Goal: Information Seeking & Learning: Check status

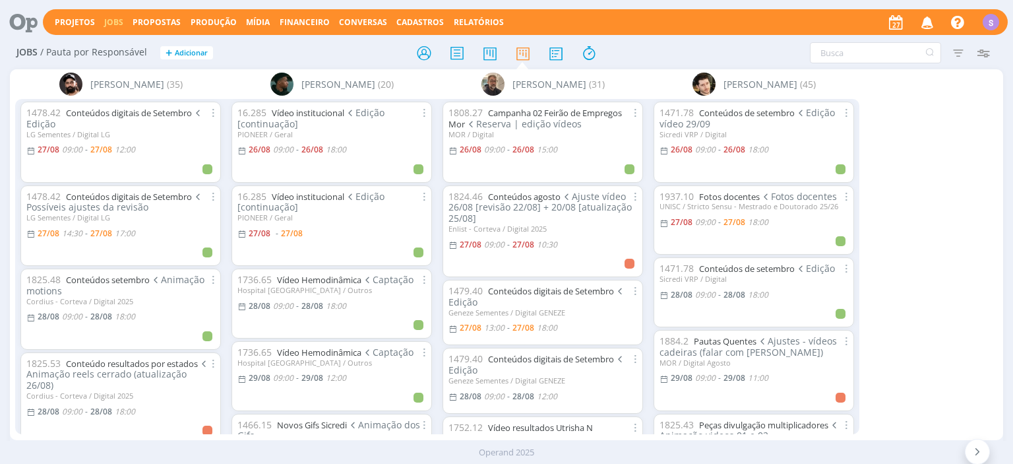
scroll to position [152, 0]
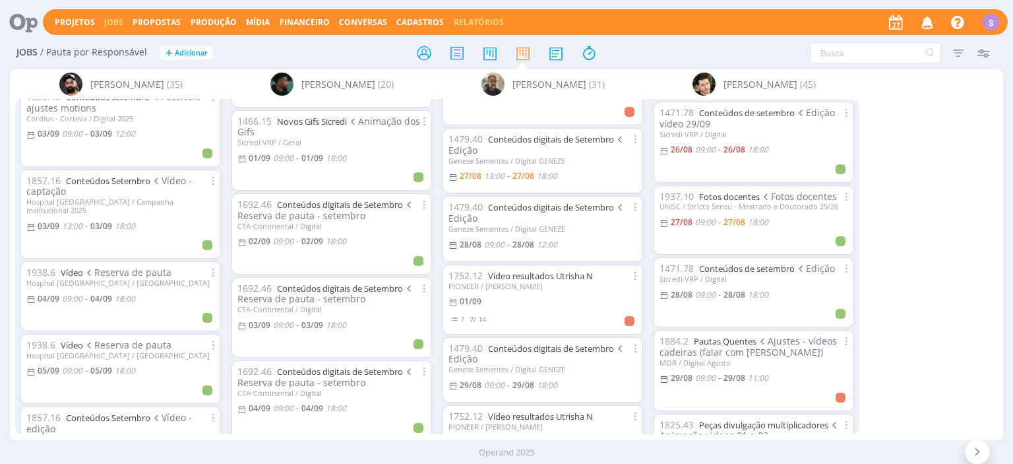
click at [454, 20] on link "Relatórios" at bounding box center [479, 21] width 50 height 11
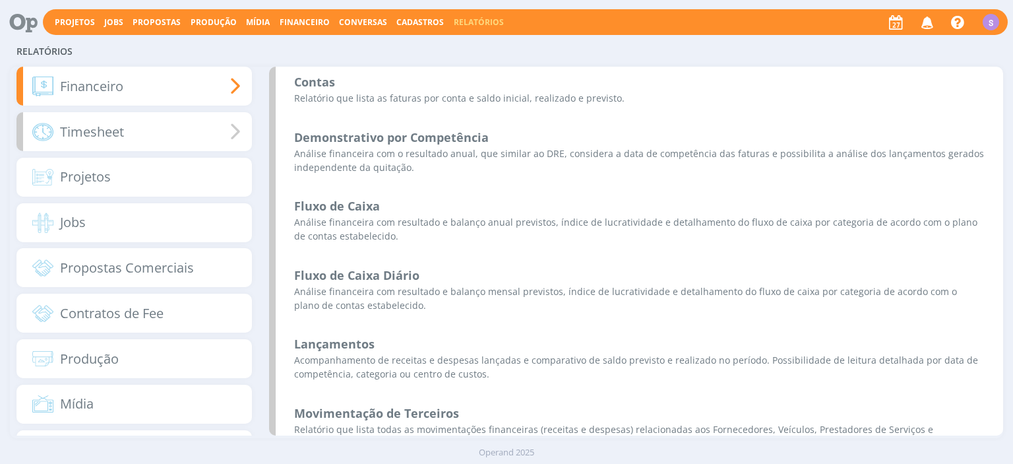
click at [125, 128] on div "Timesheet" at bounding box center [133, 131] width 235 height 39
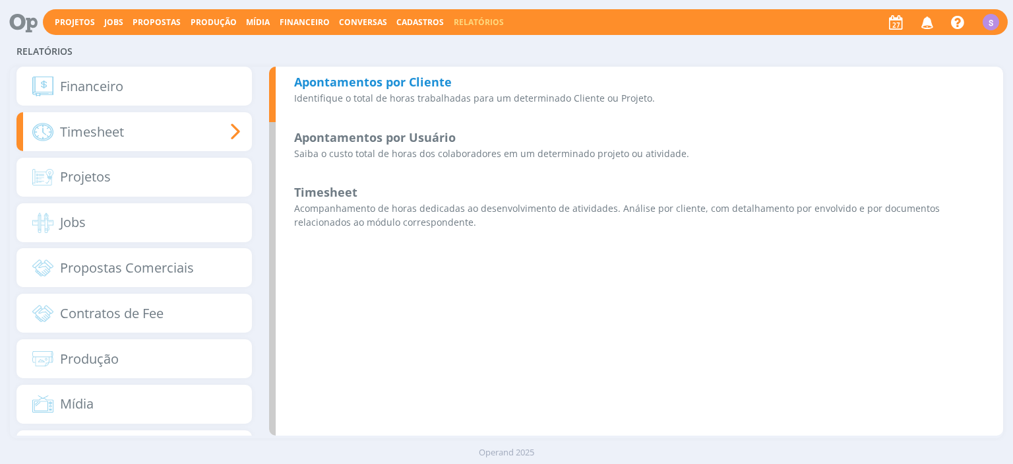
click at [429, 95] on p "Identifique o total de horas trabalhadas para um determinado Cliente ou Projeto." at bounding box center [639, 98] width 690 height 14
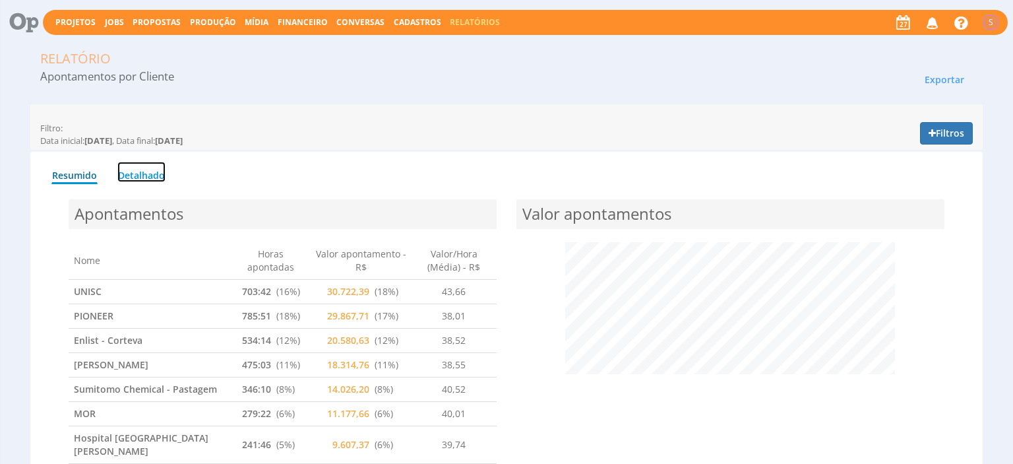
click at [146, 179] on link "Detalhado" at bounding box center [141, 172] width 48 height 20
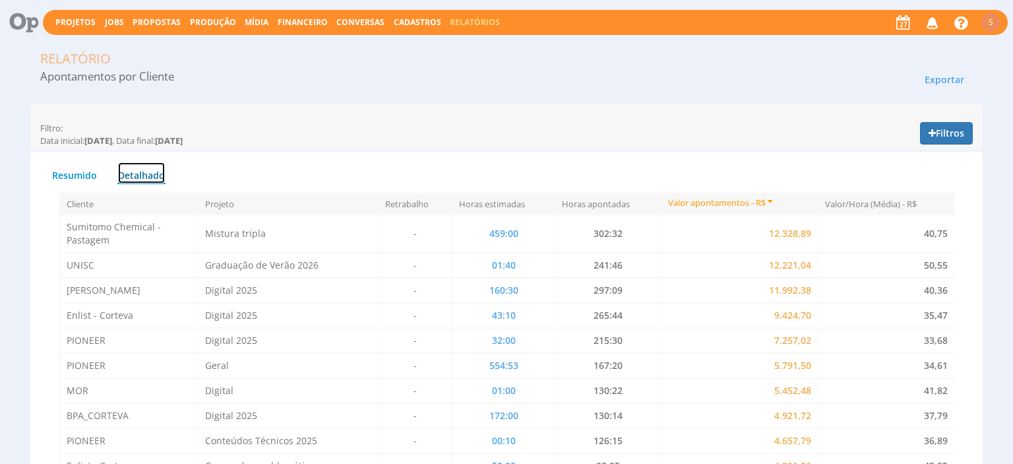
click at [136, 167] on link "Detalhado" at bounding box center [141, 173] width 48 height 22
click at [138, 179] on link "Detalhado" at bounding box center [141, 173] width 48 height 22
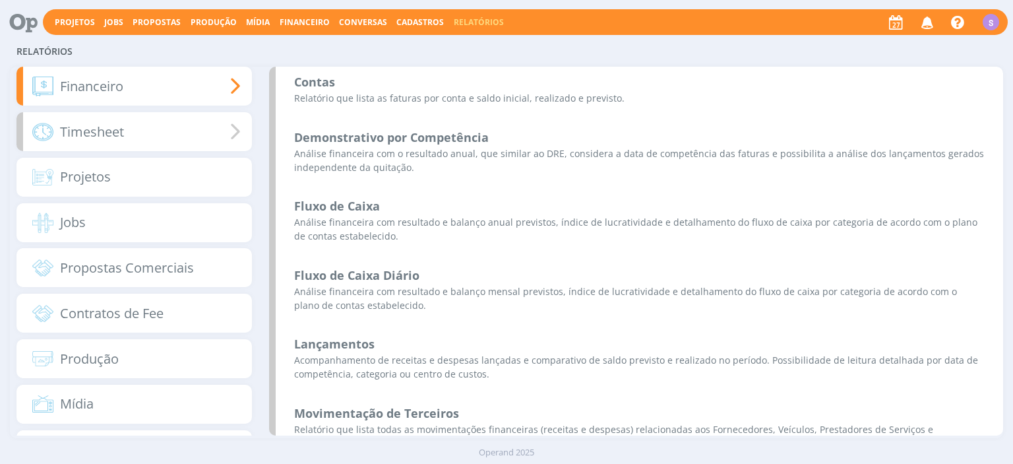
click at [73, 132] on span "Timesheet" at bounding box center [92, 132] width 64 height 20
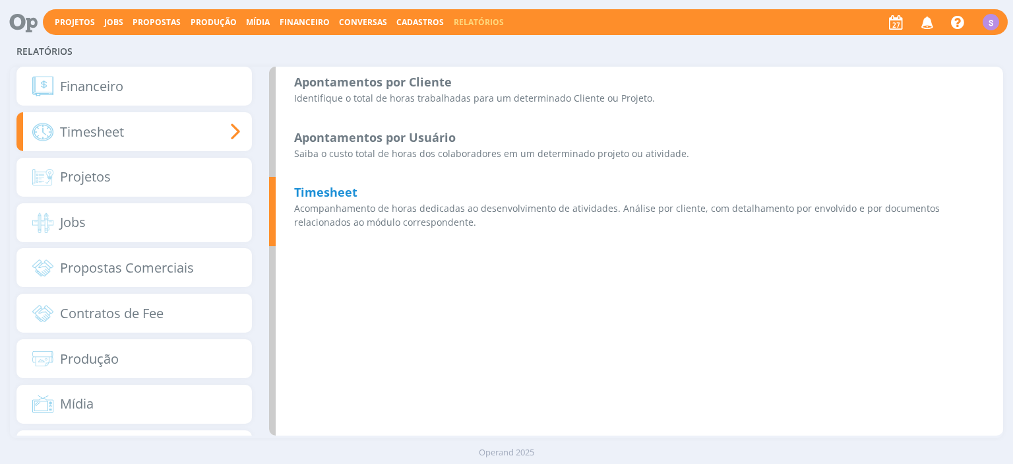
click at [376, 212] on p "Acompanhamento de horas dedicadas ao desenvolvimento de atividades. Análise por…" at bounding box center [639, 215] width 690 height 28
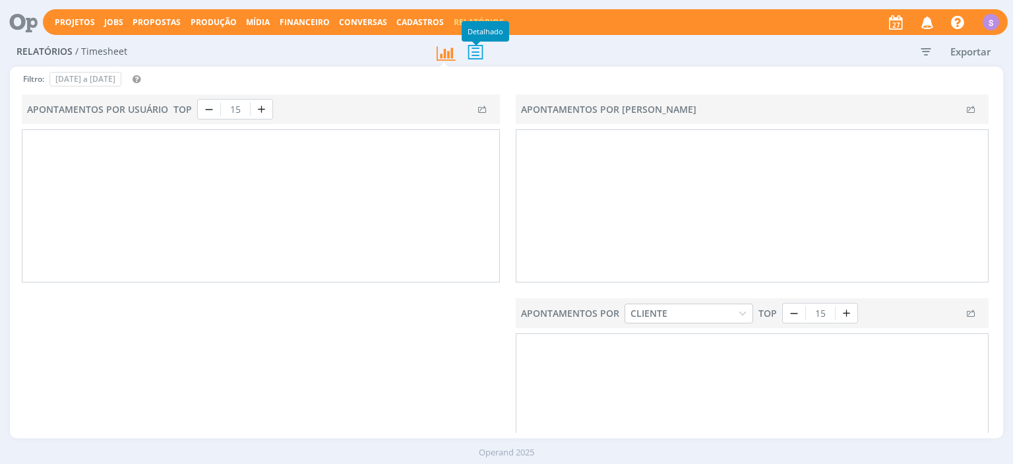
click at [470, 54] on icon at bounding box center [476, 51] width 28 height 27
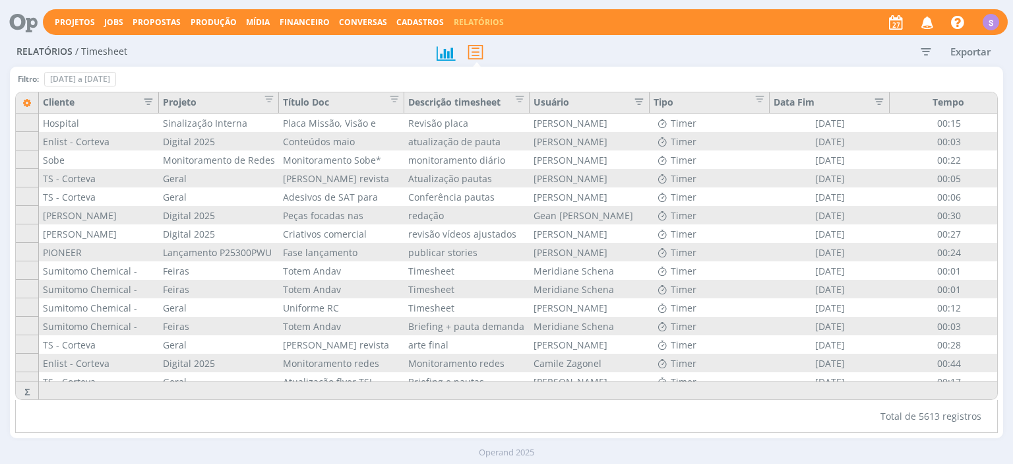
click at [158, 99] on div "Cliente" at bounding box center [99, 102] width 120 height 21
click at [144, 99] on icon "button" at bounding box center [144, 100] width 13 height 13
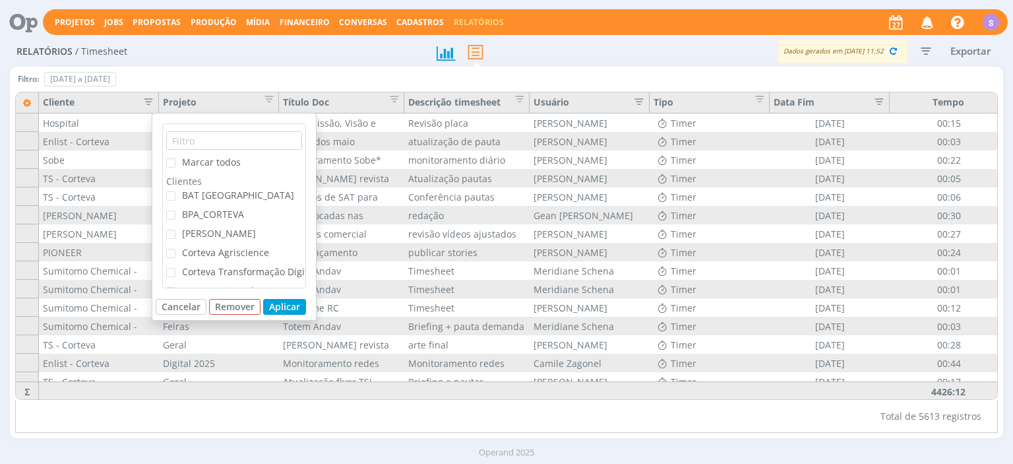
scroll to position [303, 0]
click at [233, 220] on span "Sumitomo Chemical - Institucional" at bounding box center [258, 216] width 152 height 13
click at [175, 213] on input "Sumitomo Chemical - Institucional" at bounding box center [175, 213] width 0 height 0
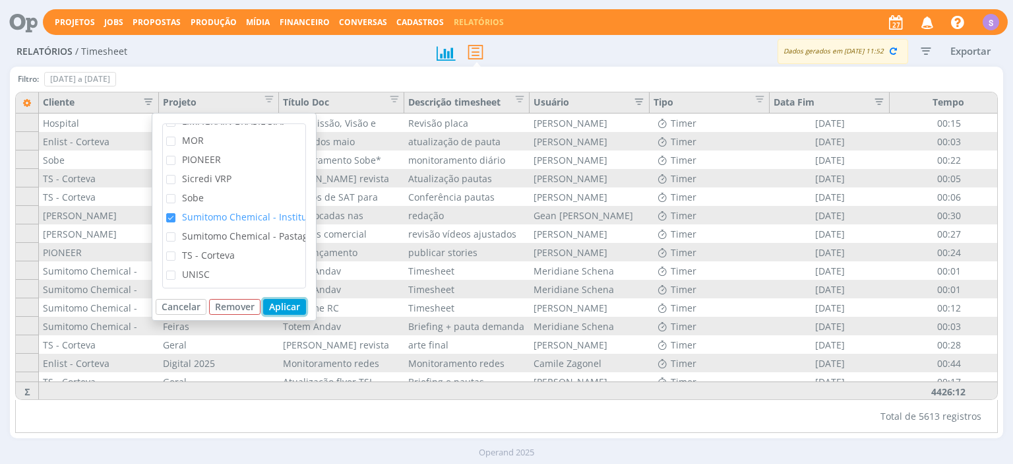
click at [299, 309] on button "Aplicar" at bounding box center [284, 307] width 43 height 16
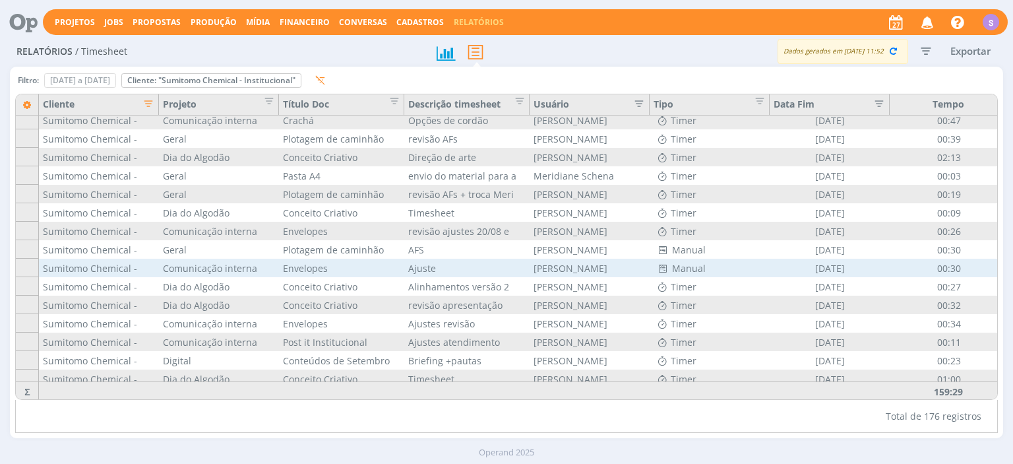
scroll to position [2983, 0]
